Goal: Browse casually: Explore the website without a specific task or goal

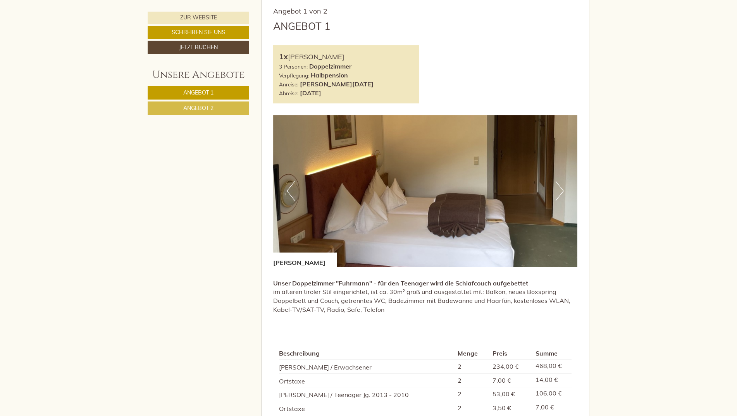
scroll to position [543, 0]
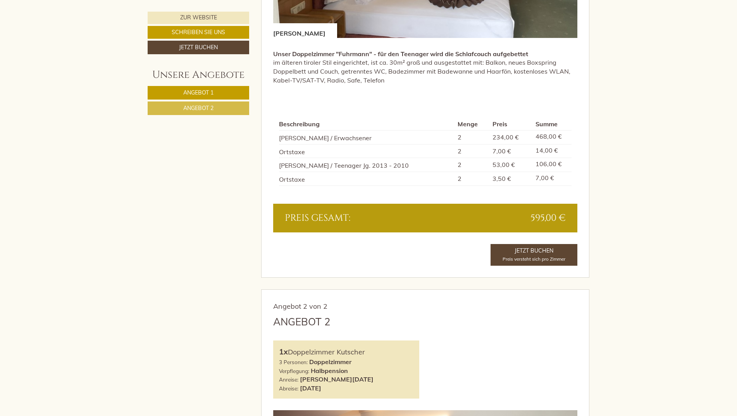
scroll to position [504, 0]
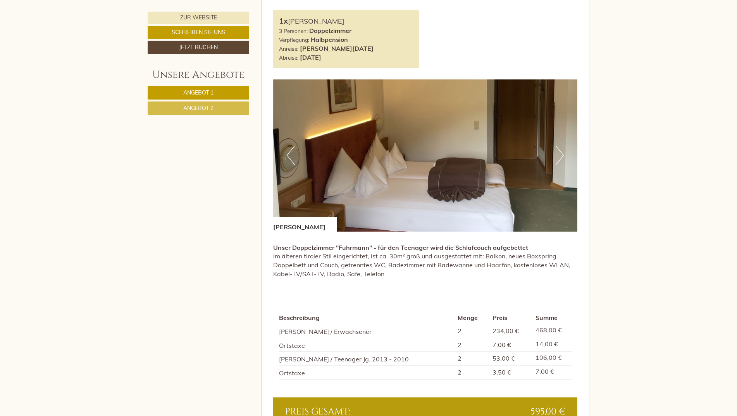
click at [564, 158] on button "Next" at bounding box center [560, 155] width 8 height 19
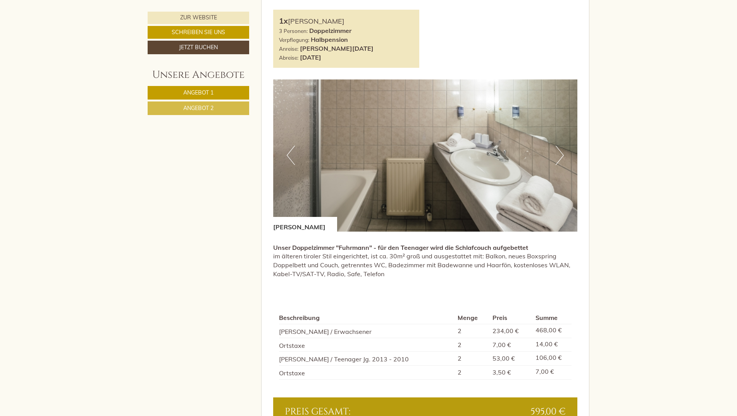
click at [564, 158] on button "Next" at bounding box center [560, 155] width 8 height 19
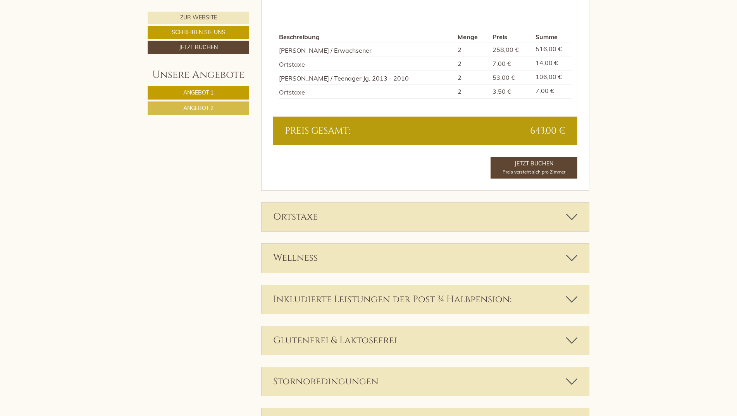
scroll to position [1318, 0]
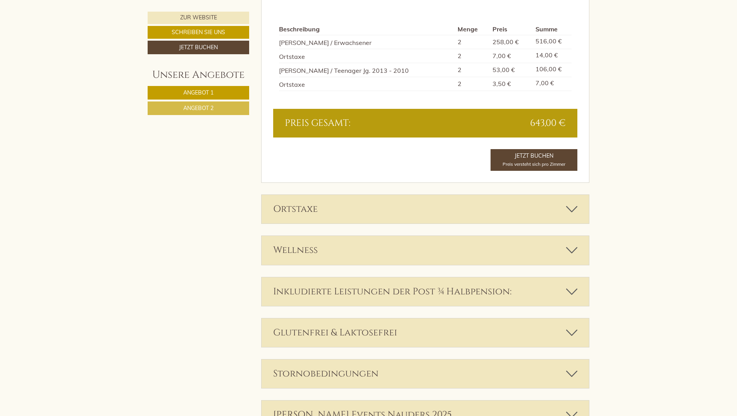
click at [572, 290] on icon at bounding box center [571, 291] width 11 height 13
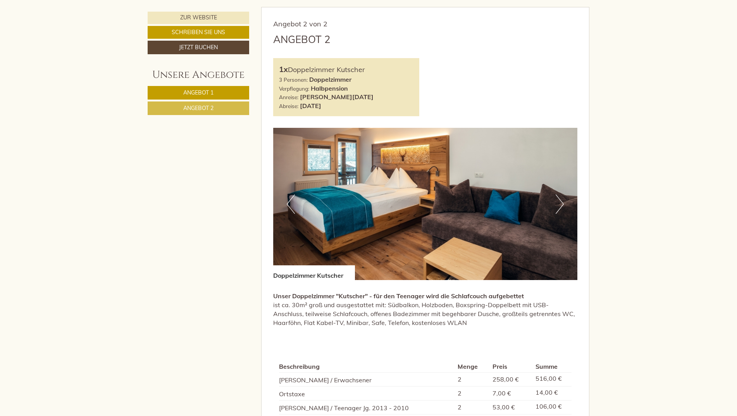
scroll to position [892, 0]
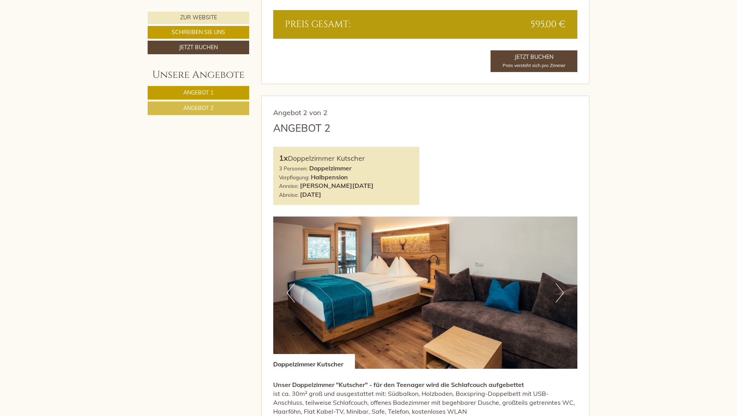
click at [561, 292] on button "Next" at bounding box center [560, 292] width 8 height 19
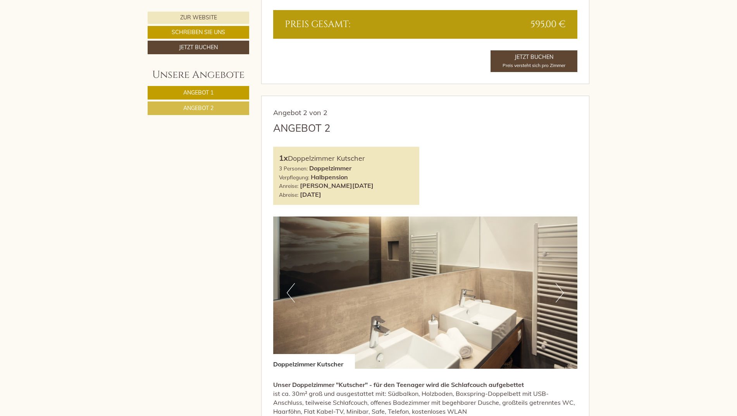
click at [561, 292] on button "Next" at bounding box center [560, 292] width 8 height 19
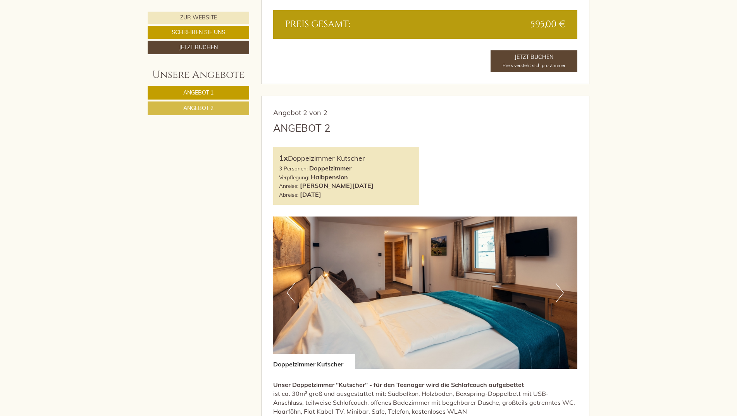
click at [561, 292] on button "Next" at bounding box center [560, 292] width 8 height 19
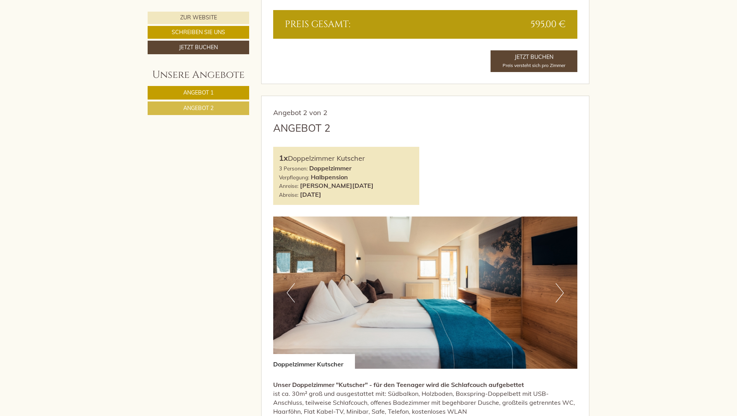
click at [561, 292] on button "Next" at bounding box center [560, 292] width 8 height 19
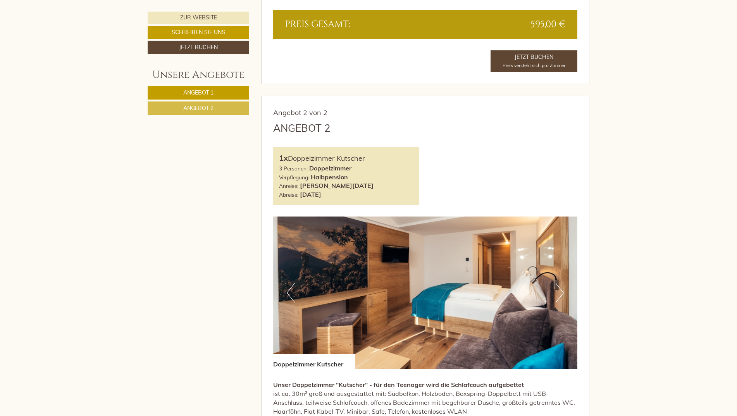
click at [561, 292] on button "Next" at bounding box center [560, 292] width 8 height 19
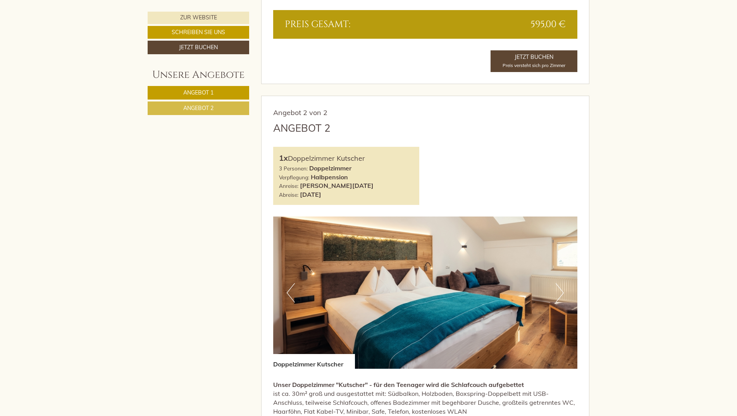
click at [561, 292] on button "Next" at bounding box center [560, 292] width 8 height 19
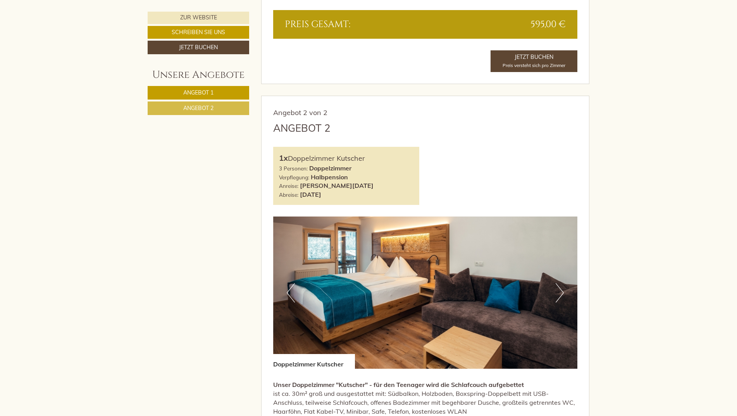
click at [561, 292] on button "Next" at bounding box center [560, 292] width 8 height 19
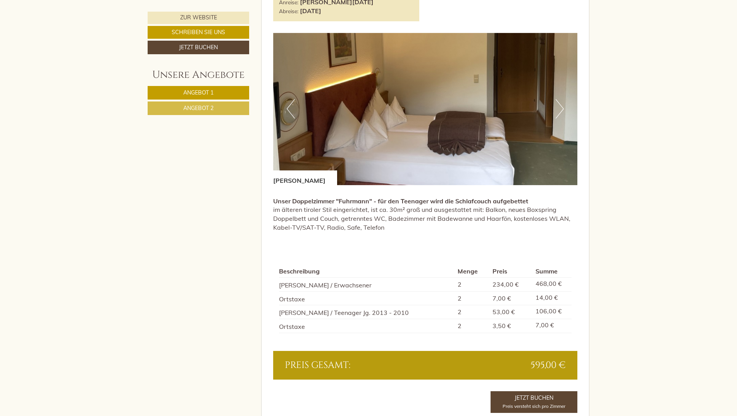
scroll to position [388, 0]
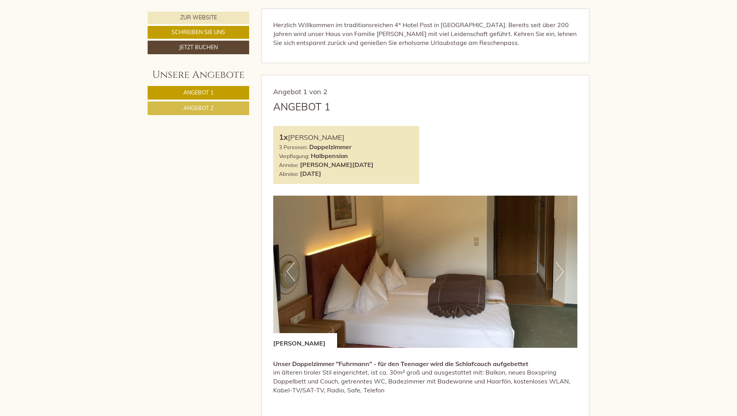
click at [555, 269] on img at bounding box center [425, 272] width 305 height 152
click at [558, 267] on button "Next" at bounding box center [560, 271] width 8 height 19
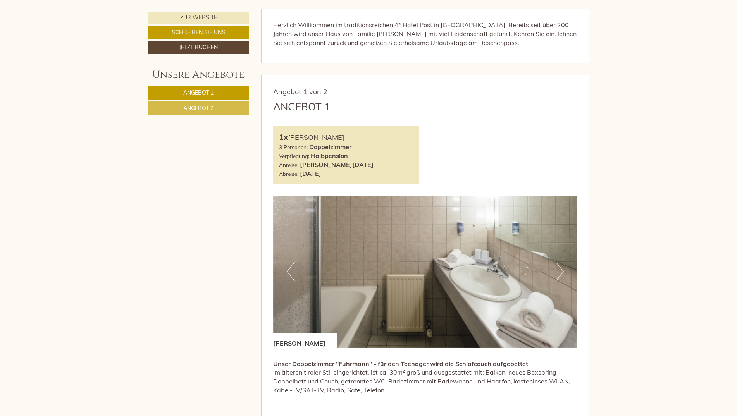
click at [558, 267] on button "Next" at bounding box center [560, 271] width 8 height 19
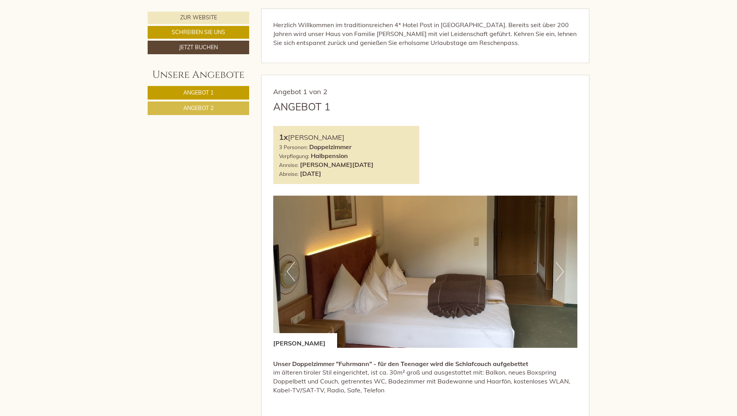
click at [290, 271] on button "Previous" at bounding box center [291, 271] width 8 height 19
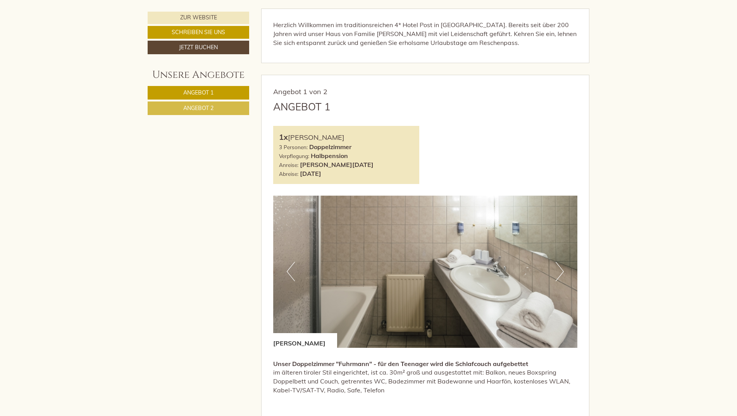
click at [561, 261] on img at bounding box center [425, 272] width 305 height 152
click at [559, 271] on button "Next" at bounding box center [560, 271] width 8 height 19
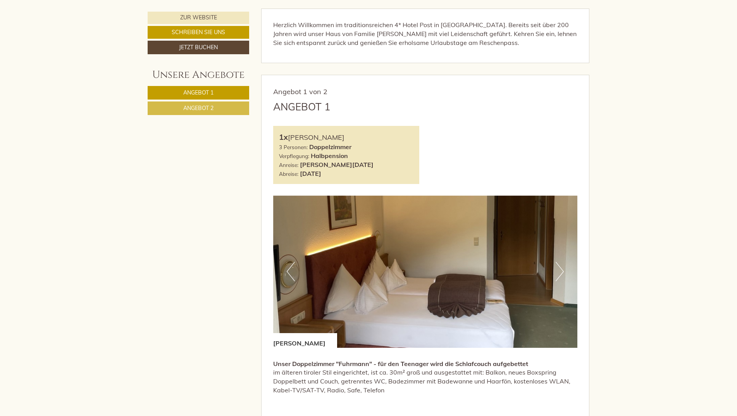
click at [559, 271] on button "Next" at bounding box center [560, 271] width 8 height 19
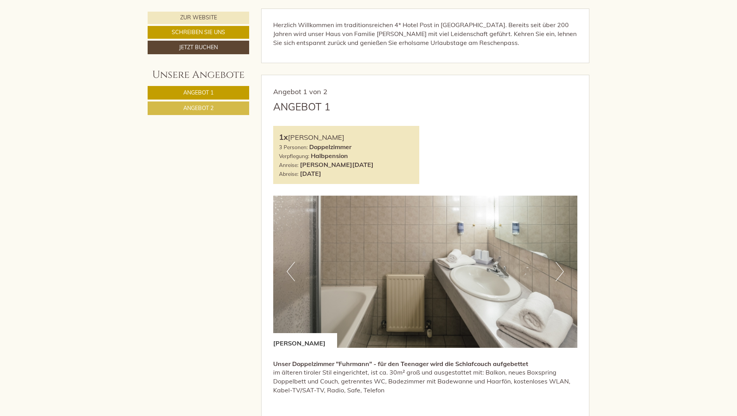
click at [559, 271] on button "Next" at bounding box center [560, 271] width 8 height 19
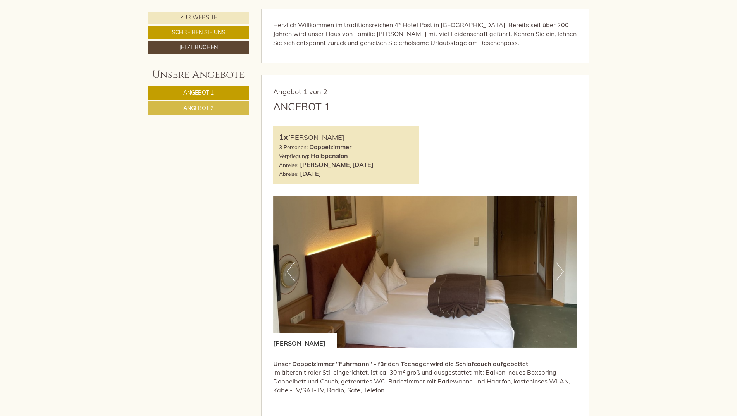
click at [559, 271] on button "Next" at bounding box center [560, 271] width 8 height 19
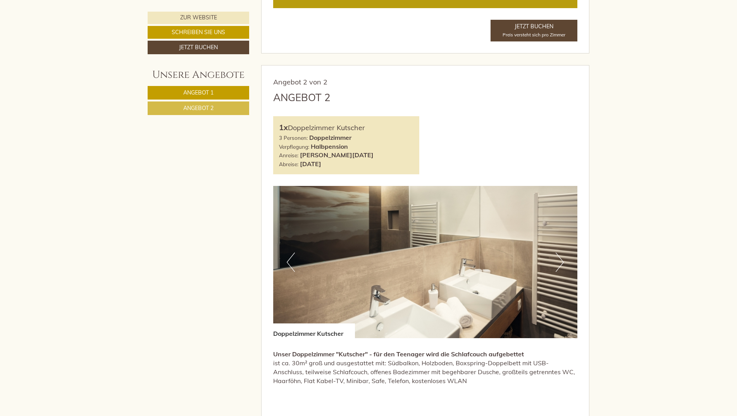
scroll to position [969, 0]
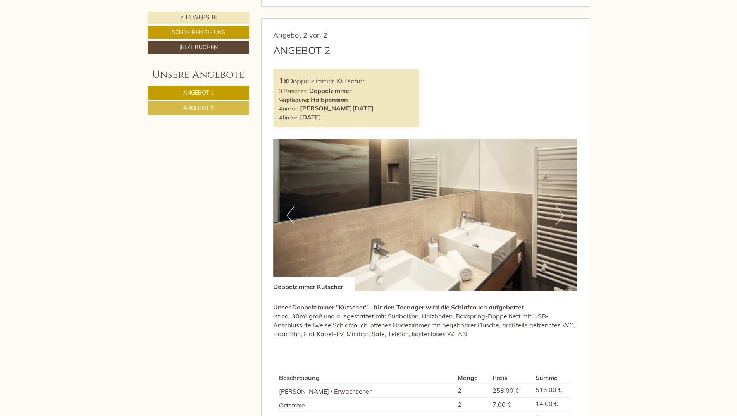
click at [560, 219] on button "Next" at bounding box center [560, 215] width 8 height 19
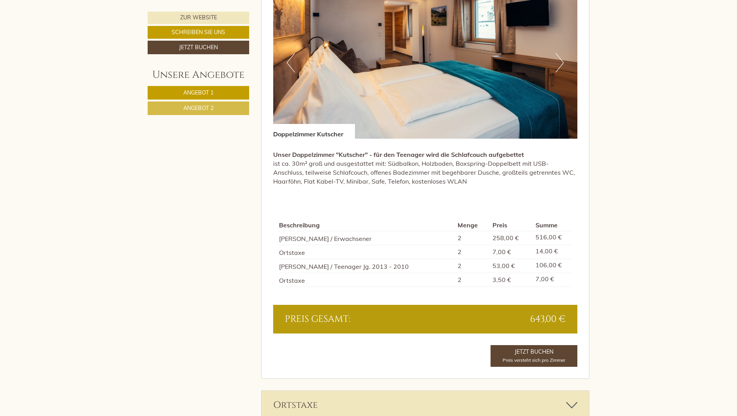
scroll to position [1085, 0]
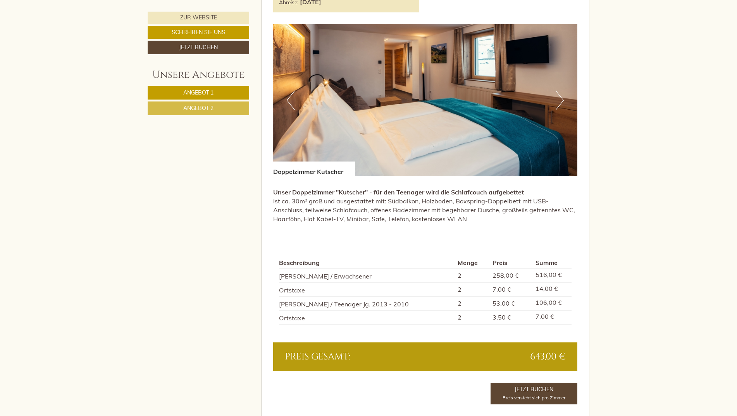
click at [565, 102] on img at bounding box center [425, 100] width 305 height 152
click at [288, 97] on button "Previous" at bounding box center [291, 100] width 8 height 19
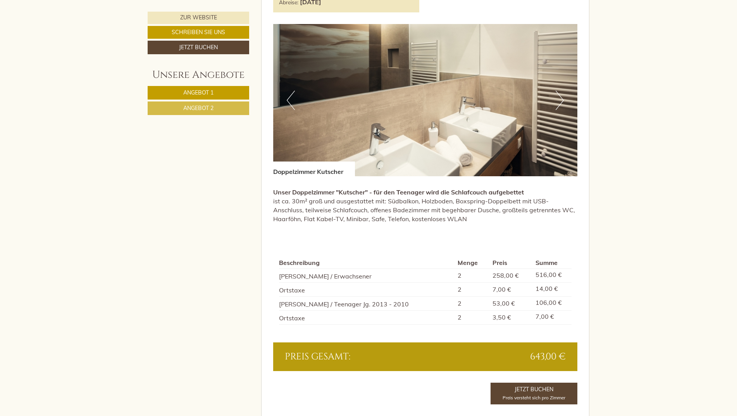
click at [560, 97] on button "Next" at bounding box center [560, 100] width 8 height 19
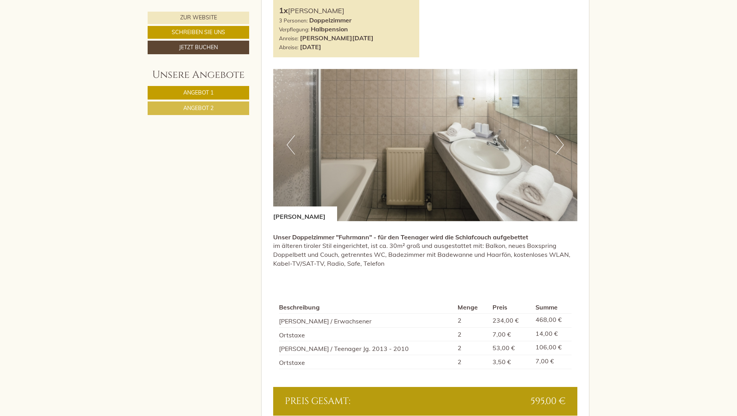
scroll to position [503, 0]
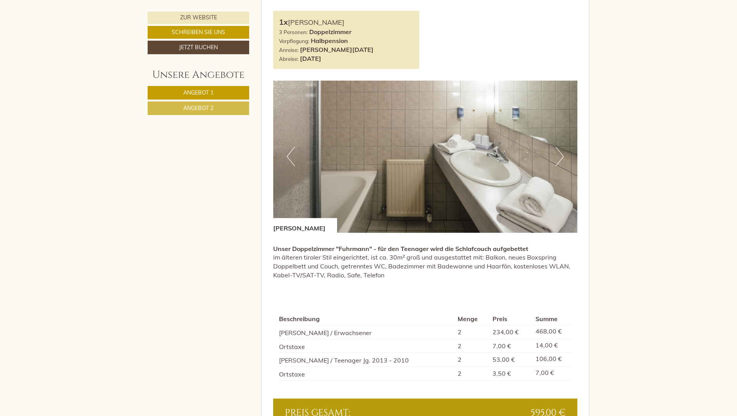
click at [562, 150] on button "Next" at bounding box center [560, 156] width 8 height 19
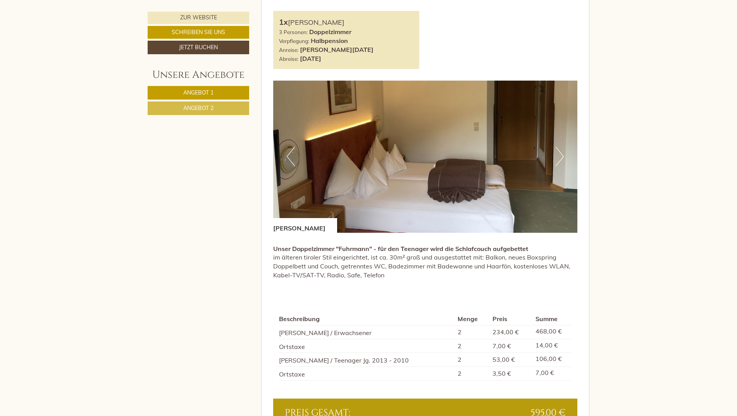
click at [562, 150] on button "Next" at bounding box center [560, 156] width 8 height 19
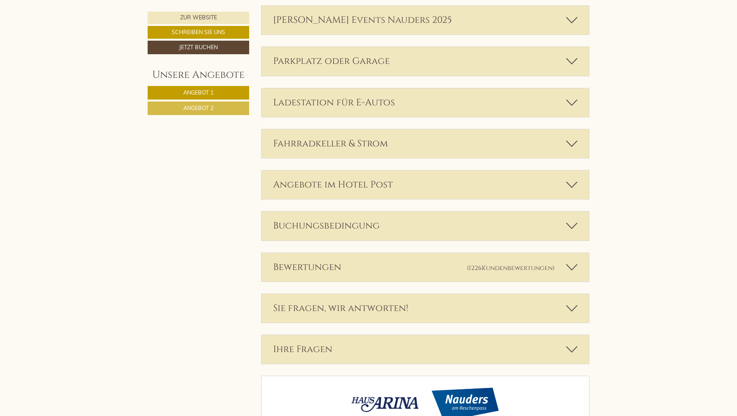
scroll to position [2093, 0]
